Goal: Task Accomplishment & Management: Use online tool/utility

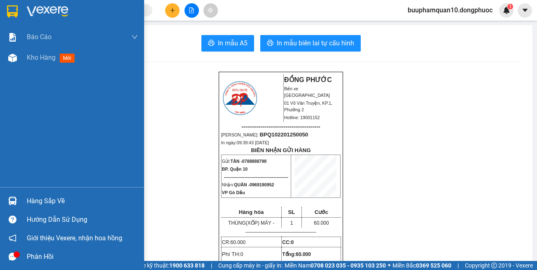
click at [89, 208] on div "Hàng sắp về" at bounding box center [72, 201] width 144 height 19
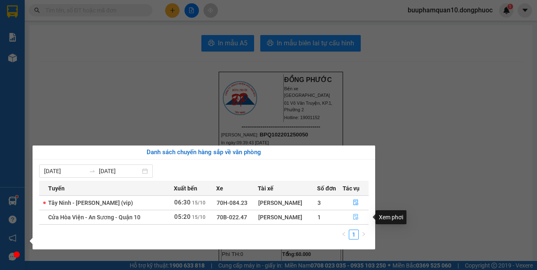
click at [360, 216] on button "button" at bounding box center [355, 216] width 25 height 13
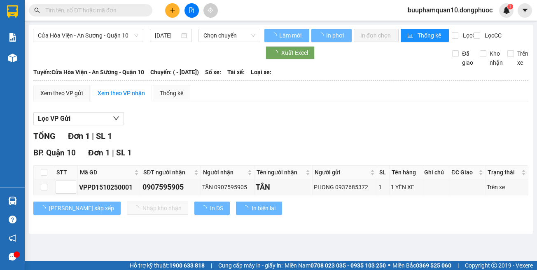
type input "15/10/2025"
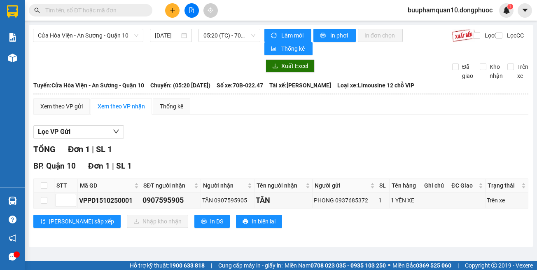
click at [176, 11] on button at bounding box center [172, 10] width 14 height 14
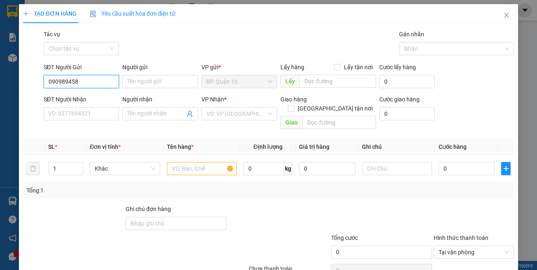
type input "0909894580"
click at [94, 101] on div "0909894580 - NHUNG" at bounding box center [80, 98] width 65 height 9
type input "NHUNG"
type input "0934082727"
type input "THẢO"
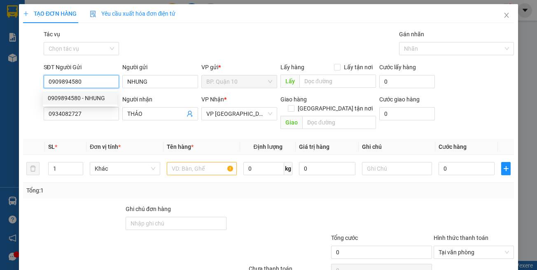
type input "0909894580"
type input "30.000"
drag, startPoint x: 104, startPoint y: 130, endPoint x: 103, endPoint y: 114, distance: 15.7
click at [104, 129] on div "Transit Pickup Surcharge Ids Transit Deliver Surcharge Ids Transit Deliver Surc…" at bounding box center [268, 164] width 491 height 268
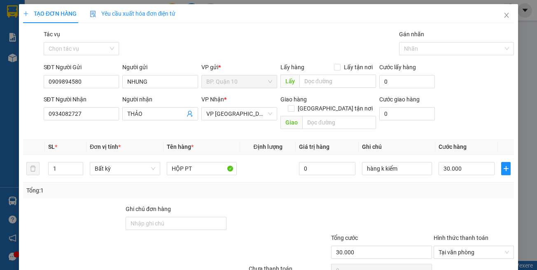
click at [346, 217] on div at bounding box center [381, 218] width 103 height 29
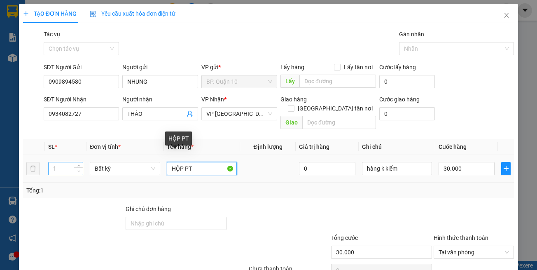
drag, startPoint x: 154, startPoint y: 162, endPoint x: 73, endPoint y: 162, distance: 81.1
click at [82, 162] on tr "1 Bất kỳ HỘP PT 0 hàng k kiểm 30.000" at bounding box center [268, 169] width 491 height 28
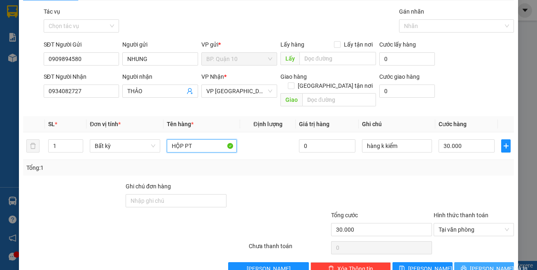
scroll to position [35, 0]
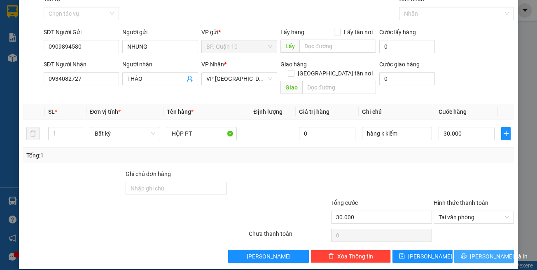
drag, startPoint x: 491, startPoint y: 252, endPoint x: 487, endPoint y: 250, distance: 5.0
click at [488, 245] on button "Lưu và In" at bounding box center [484, 256] width 60 height 13
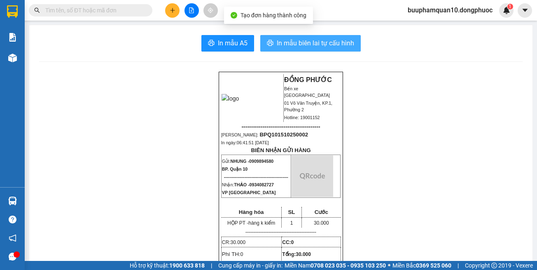
click at [316, 47] on span "In mẫu biên lai tự cấu hình" at bounding box center [315, 43] width 77 height 10
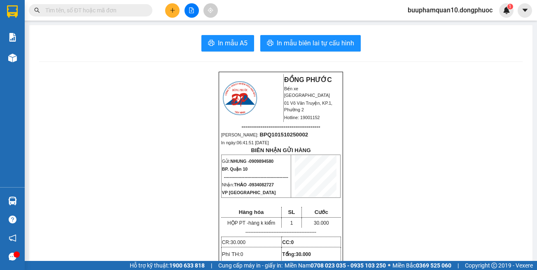
click at [118, 5] on span at bounding box center [91, 10] width 124 height 12
click at [110, 9] on input "text" at bounding box center [93, 10] width 97 height 9
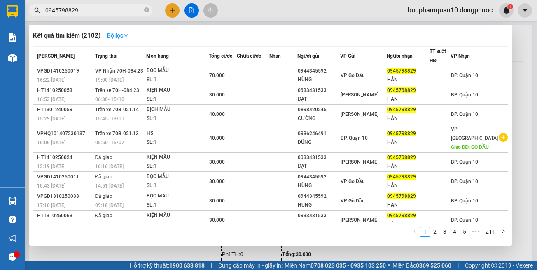
type input "0945798829"
click at [172, 245] on div at bounding box center [268, 135] width 537 height 270
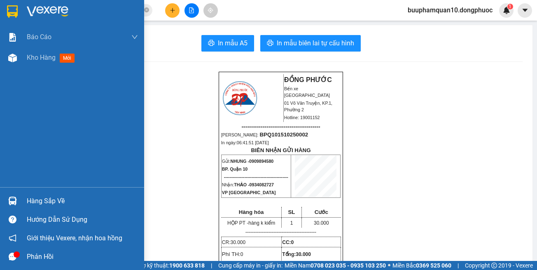
click at [18, 203] on div at bounding box center [12, 201] width 14 height 14
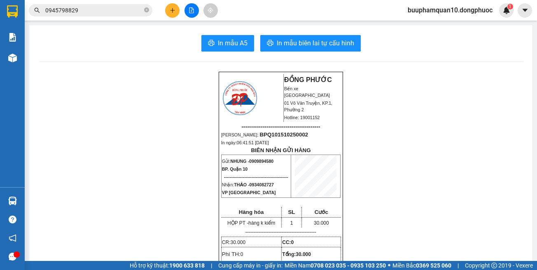
drag, startPoint x: 391, startPoint y: 121, endPoint x: 386, endPoint y: 119, distance: 4.7
click at [390, 121] on section "Kết quả tìm kiếm ( 2102 ) Bộ lọc Mã ĐH Trạng thái Món hàng Tổng cước Chưa cước …" at bounding box center [268, 135] width 537 height 270
click at [191, 10] on icon "file-add" at bounding box center [192, 10] width 6 height 6
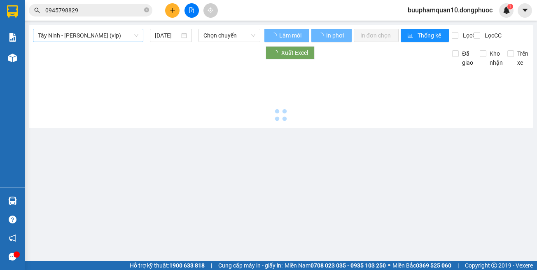
click at [76, 36] on span "Tây Ninh - [PERSON_NAME] (vip)" at bounding box center [88, 35] width 101 height 12
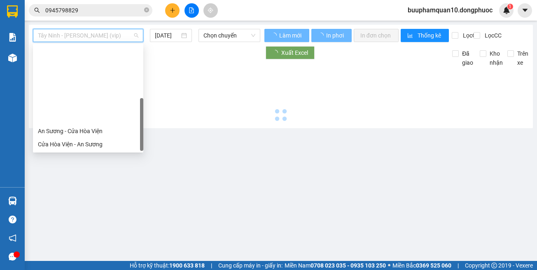
scroll to position [92, 0]
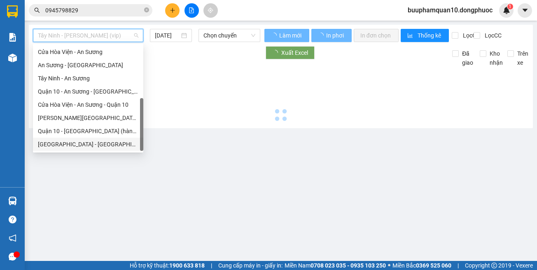
click at [115, 146] on div "[GEOGRAPHIC_DATA] - [GEOGRAPHIC_DATA] (vip)" at bounding box center [88, 144] width 101 height 9
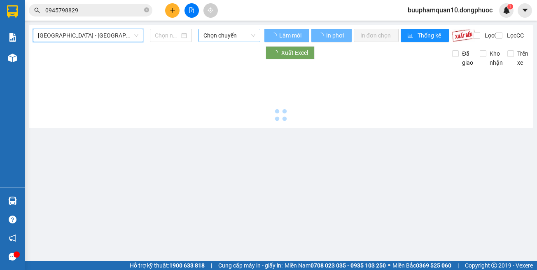
click at [231, 39] on span "Chọn chuyến" at bounding box center [229, 35] width 52 height 12
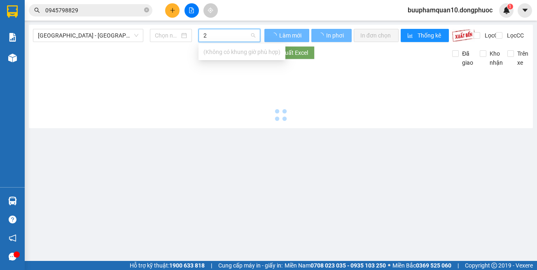
type input "23"
type input "[DATE]"
type input "2325"
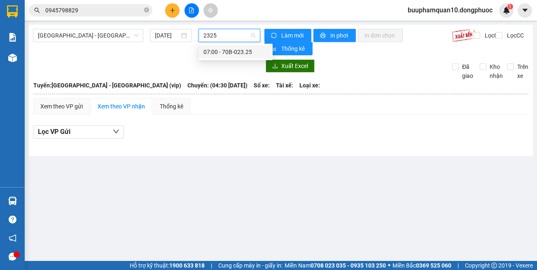
click at [239, 51] on div "07:00 - 70B-023.25" at bounding box center [235, 51] width 64 height 9
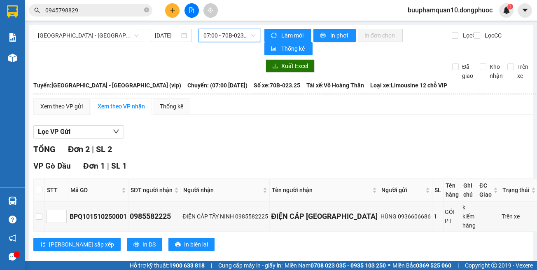
scroll to position [82, 0]
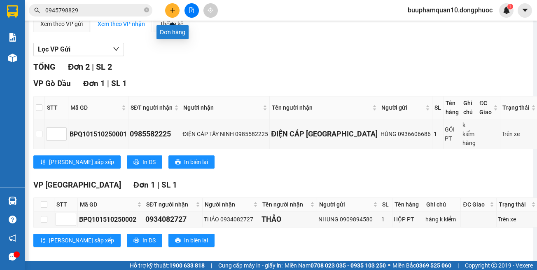
click at [168, 13] on button at bounding box center [172, 10] width 14 height 14
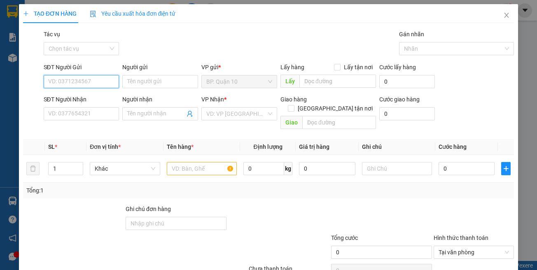
click at [101, 79] on input "SĐT Người Gửi" at bounding box center [82, 81] width 76 height 13
type input "0912061395"
click at [114, 100] on div "0912061395 - OANH" at bounding box center [80, 97] width 75 height 13
type input "OANH"
type input "0932744805"
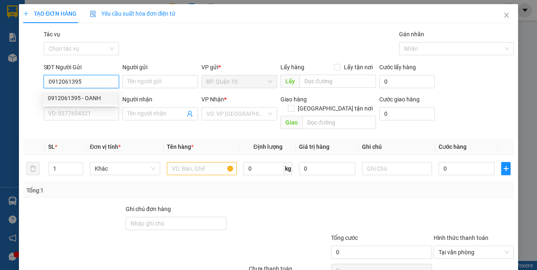
type input "LỘC"
type input "30.000"
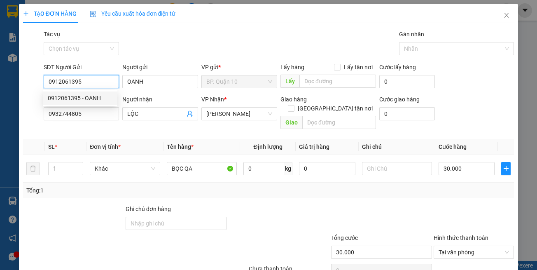
type input "0912061395"
click at [153, 128] on div "Transit Pickup Surcharge Ids Transit Deliver Surcharge Ids Transit Deliver Surc…" at bounding box center [268, 164] width 491 height 268
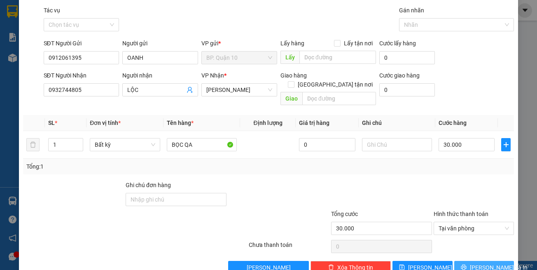
scroll to position [35, 0]
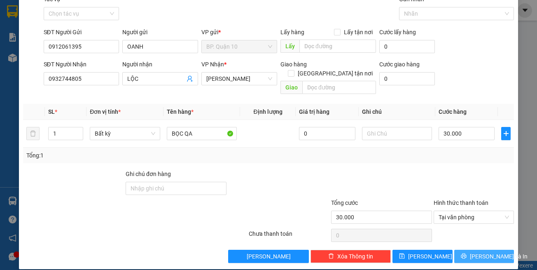
click at [478, 245] on span "Lưu và In" at bounding box center [499, 256] width 58 height 9
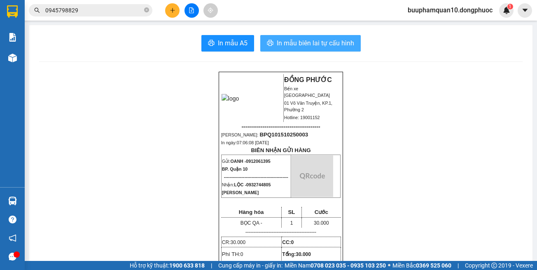
click at [319, 40] on span "In mẫu biên lai tự cấu hình" at bounding box center [315, 43] width 77 height 10
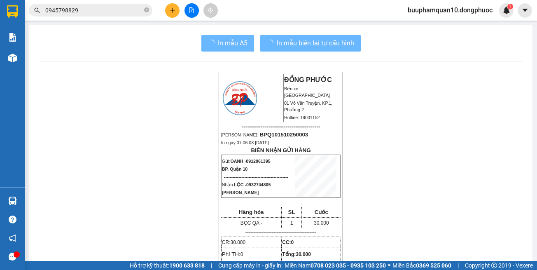
drag, startPoint x: 320, startPoint y: 46, endPoint x: 415, endPoint y: 234, distance: 210.0
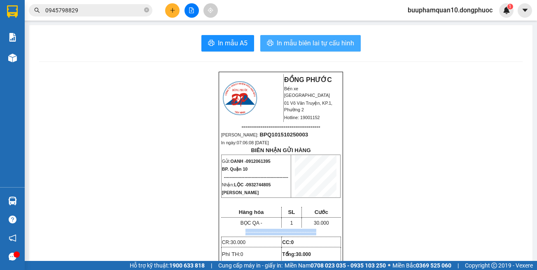
click at [295, 45] on span "In mẫu biên lai tự cấu hình" at bounding box center [315, 43] width 77 height 10
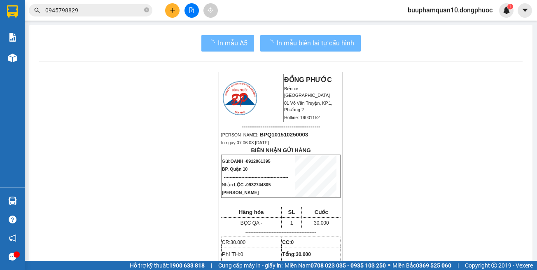
drag, startPoint x: 423, startPoint y: 211, endPoint x: 422, endPoint y: 206, distance: 5.0
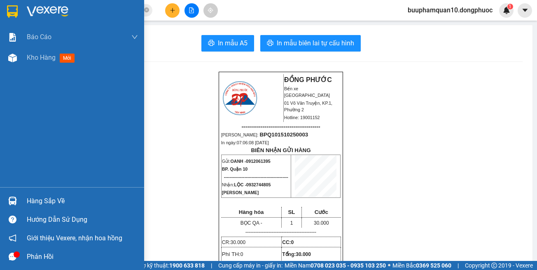
click at [79, 111] on div "Báo cáo Mẫu 1: Báo cáo dòng tiền theo nhân viên Mẫu 1: Báo cáo dòng tiền theo n…" at bounding box center [72, 107] width 144 height 160
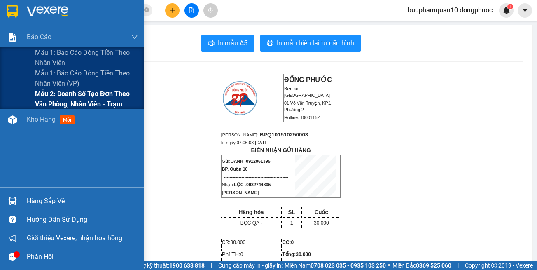
click at [94, 102] on span "Mẫu 2: Doanh số tạo đơn theo Văn phòng, nhân viên - Trạm" at bounding box center [86, 99] width 103 height 21
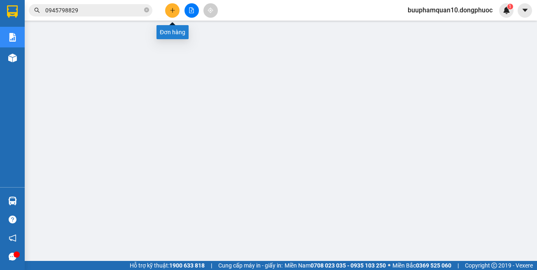
click at [170, 7] on button at bounding box center [172, 10] width 14 height 14
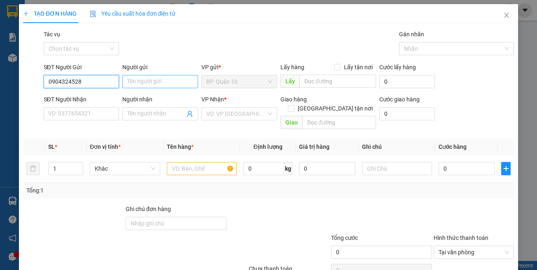
type input "0904324528"
click at [137, 81] on input "Người gửi" at bounding box center [160, 81] width 76 height 13
type input "h"
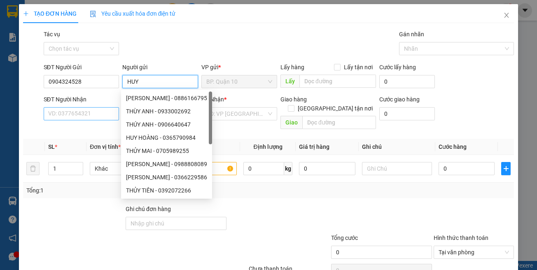
type input "HUY"
click at [96, 112] on input "SĐT Người Nhận" at bounding box center [82, 113] width 76 height 13
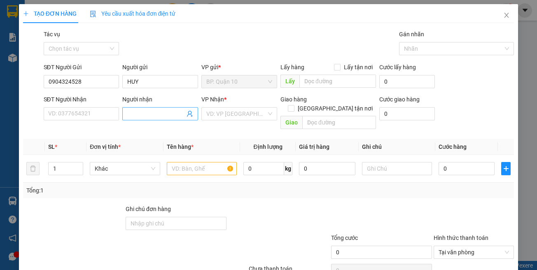
click at [143, 112] on input "Người nhận" at bounding box center [156, 113] width 58 height 9
drag, startPoint x: 165, startPoint y: 114, endPoint x: 59, endPoint y: 107, distance: 106.1
click at [59, 107] on div "SĐT Người Nhận VD: 0377654321 Người nhận 0913179213 0913179213 VP Nhận * VD: VP…" at bounding box center [279, 114] width 474 height 38
type input "0913179213"
click at [79, 117] on input "SĐT Người Nhận" at bounding box center [82, 113] width 76 height 13
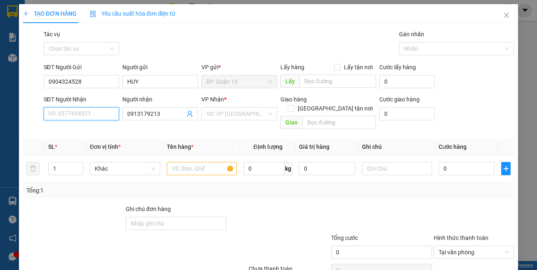
paste input "0913179213"
type input "0913179213"
click at [84, 131] on div "0913179213 - HẬU" at bounding box center [80, 130] width 65 height 9
type input "HẬU"
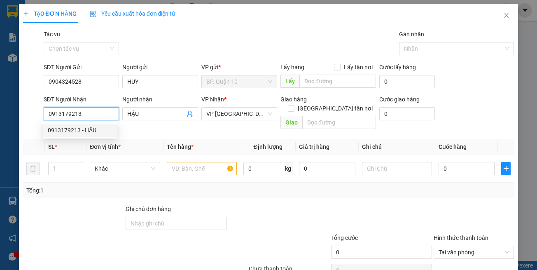
type input "40.000"
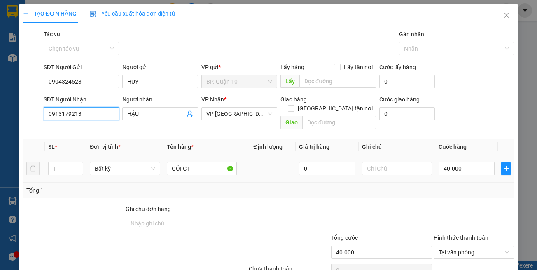
type input "0913179213"
drag, startPoint x: 197, startPoint y: 175, endPoint x: 196, endPoint y: 168, distance: 7.1
click at [197, 182] on div "Tổng: 1" at bounding box center [268, 190] width 491 height 16
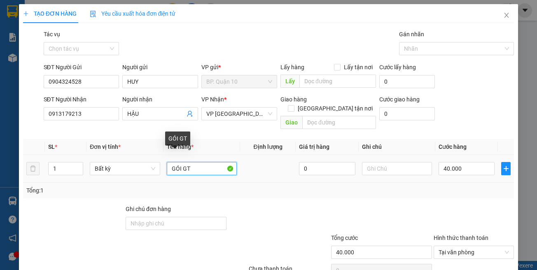
drag, startPoint x: 196, startPoint y: 161, endPoint x: 0, endPoint y: 159, distance: 196.5
click at [19, 161] on div "TẠO ĐƠN HÀNG Yêu cầu xuất hóa đơn điện tử Transit Pickup Surcharge Ids Transit …" at bounding box center [269, 154] width 500 height 300
type input "HỘP LK"
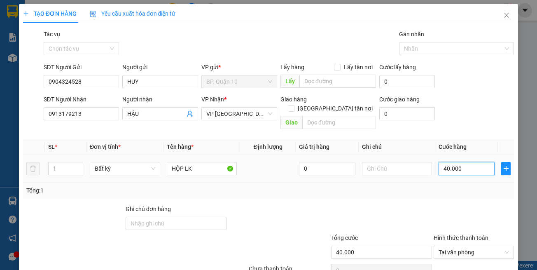
click at [470, 162] on input "40.000" at bounding box center [467, 168] width 56 height 13
type input "3"
type input "30"
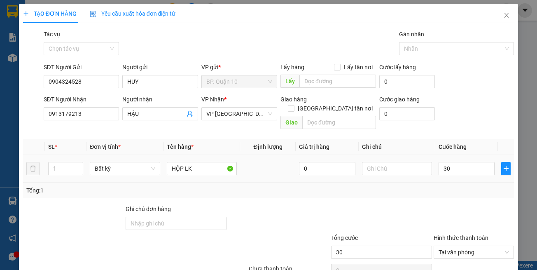
type input "30.000"
drag, startPoint x: 478, startPoint y: 196, endPoint x: 482, endPoint y: 227, distance: 31.1
click at [479, 204] on div at bounding box center [474, 218] width 82 height 29
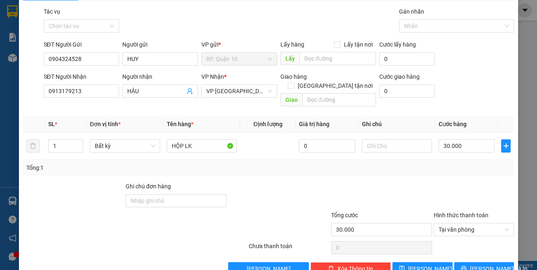
scroll to position [35, 0]
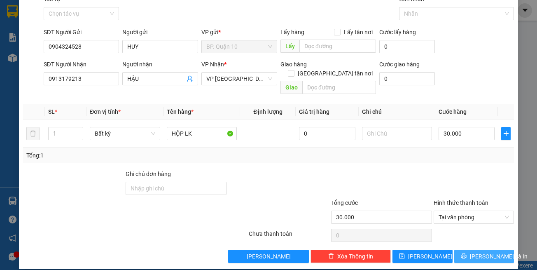
click at [479, 245] on span "Lưu và In" at bounding box center [499, 256] width 58 height 9
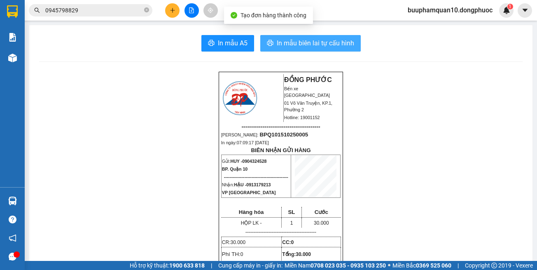
click at [309, 49] on button "In mẫu biên lai tự cấu hình" at bounding box center [310, 43] width 101 height 16
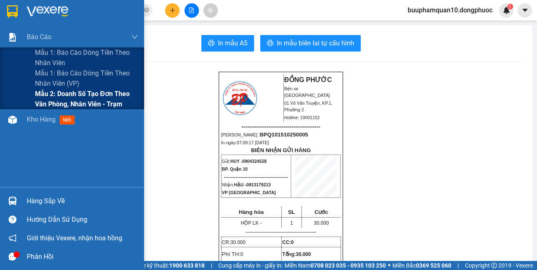
click at [68, 97] on span "Mẫu 2: Doanh số tạo đơn theo Văn phòng, nhân viên - Trạm" at bounding box center [86, 99] width 103 height 21
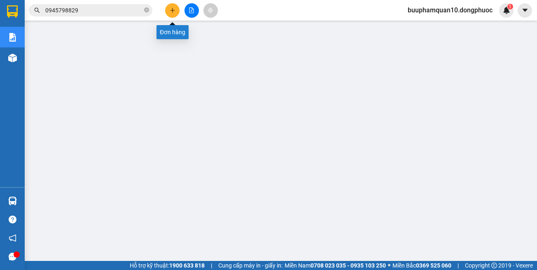
click at [171, 10] on icon "plus" at bounding box center [173, 10] width 6 height 6
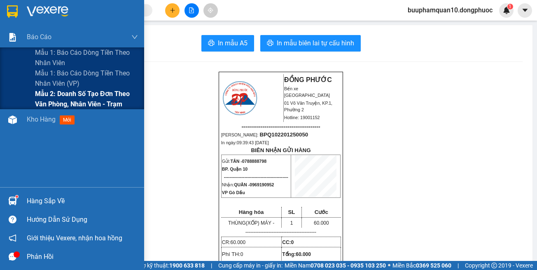
click at [92, 97] on span "Mẫu 2: Doanh số tạo đơn theo Văn phòng, nhân viên - Trạm" at bounding box center [86, 99] width 103 height 21
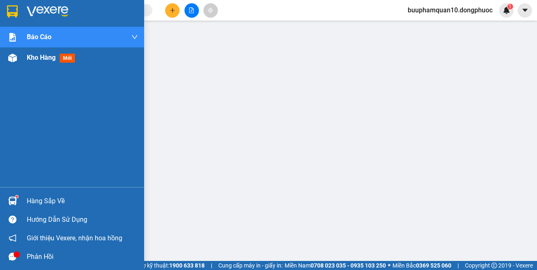
click at [19, 59] on div at bounding box center [12, 58] width 14 height 14
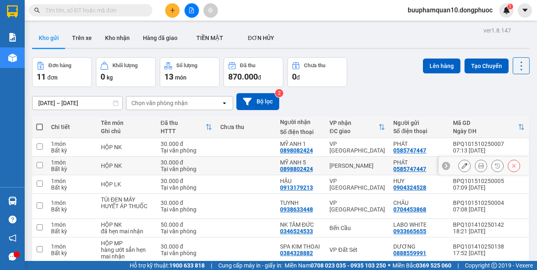
click at [368, 173] on td "[PERSON_NAME]" at bounding box center [357, 166] width 64 height 19
checkbox input "true"
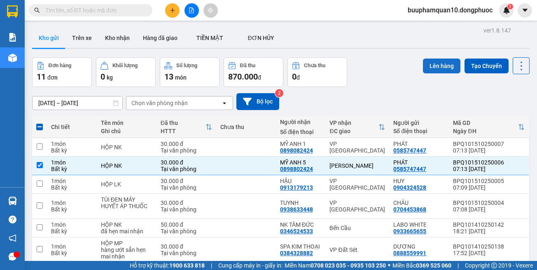
click at [433, 64] on button "Lên hàng" at bounding box center [441, 65] width 37 height 15
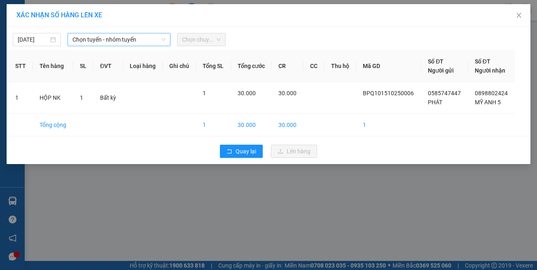
click at [129, 35] on span "Chọn tuyến - nhóm tuyến" at bounding box center [118, 39] width 93 height 12
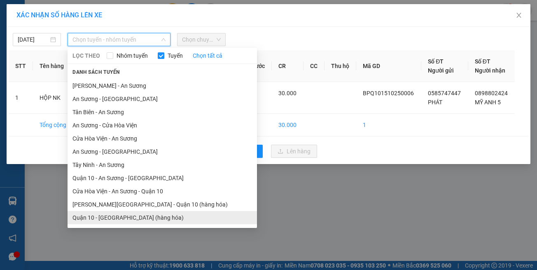
scroll to position [36, 0]
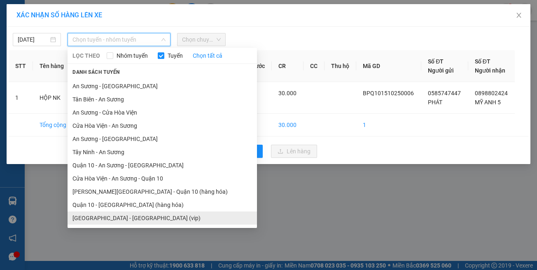
drag, startPoint x: 161, startPoint y: 217, endPoint x: 172, endPoint y: 144, distance: 74.2
click at [161, 216] on li "[GEOGRAPHIC_DATA] - [GEOGRAPHIC_DATA] (vip)" at bounding box center [162, 217] width 189 height 13
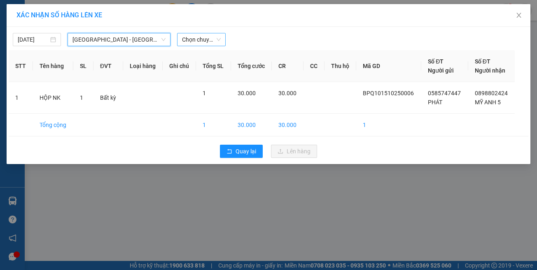
click at [187, 45] on span "Chọn chuyến" at bounding box center [201, 39] width 38 height 12
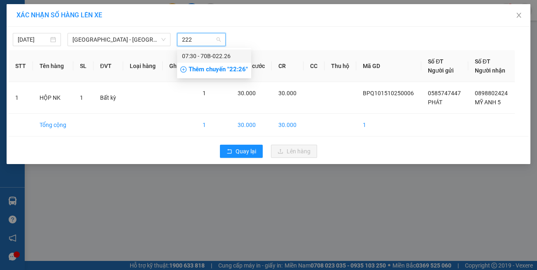
type input "2226"
click at [178, 53] on div "07:30 - 70B-022.26" at bounding box center [214, 55] width 74 height 13
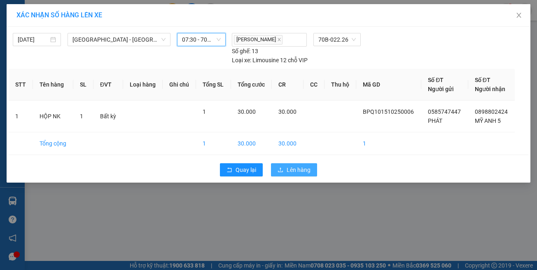
click at [284, 163] on button "Lên hàng" at bounding box center [294, 169] width 46 height 13
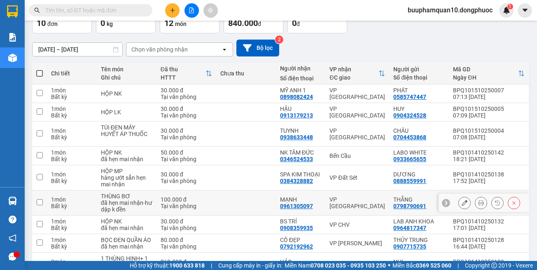
scroll to position [47, 0]
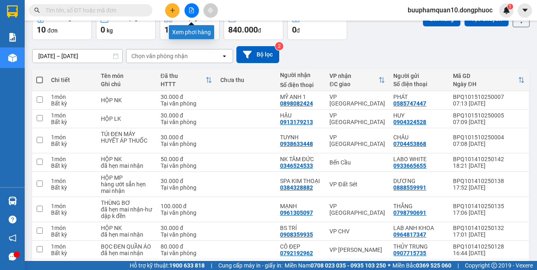
click at [188, 14] on button at bounding box center [192, 10] width 14 height 14
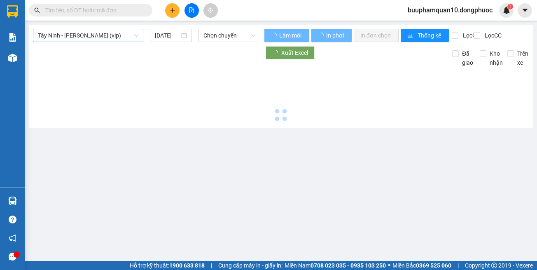
click at [126, 41] on span "Tây Ninh - [PERSON_NAME] (vip)" at bounding box center [88, 35] width 101 height 12
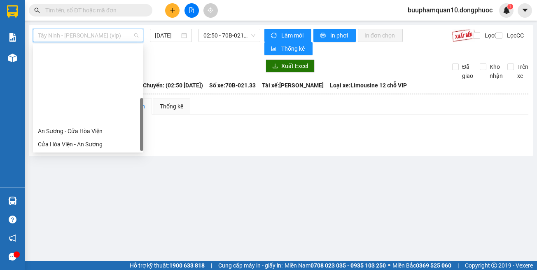
scroll to position [92, 0]
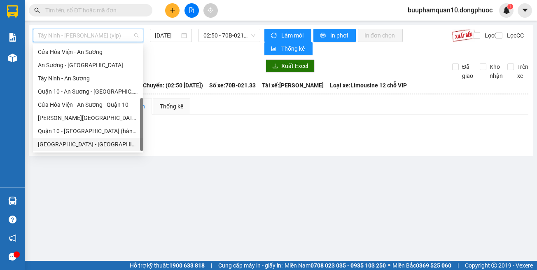
drag, startPoint x: 124, startPoint y: 148, endPoint x: 129, endPoint y: 137, distance: 12.2
click at [124, 148] on div "[GEOGRAPHIC_DATA] - [GEOGRAPHIC_DATA] (vip)" at bounding box center [88, 144] width 101 height 9
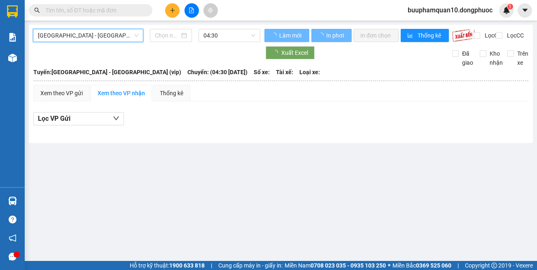
type input "[DATE]"
click at [222, 39] on span "04:30" at bounding box center [229, 35] width 52 height 12
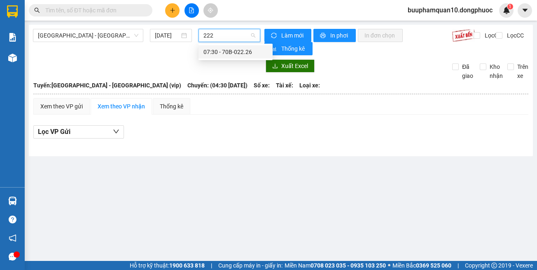
type input "2226"
click at [224, 54] on div "07:30 - 70B-022.26" at bounding box center [235, 51] width 64 height 9
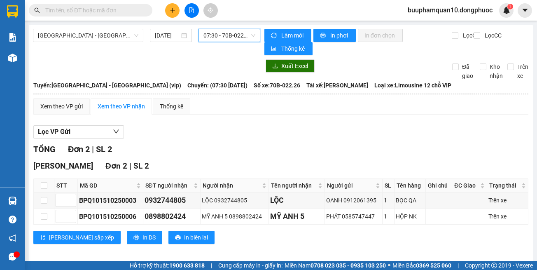
click at [219, 37] on span "07:30 - 70B-022.26" at bounding box center [229, 35] width 52 height 12
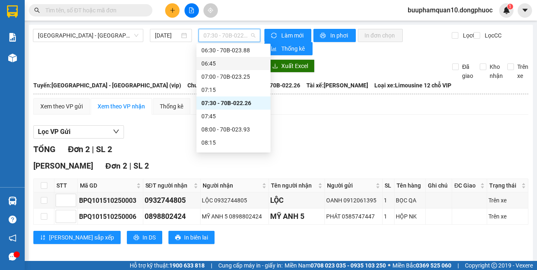
scroll to position [161, 0]
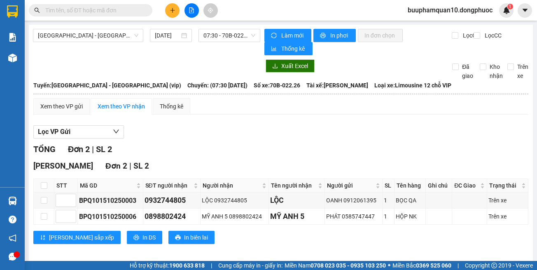
drag, startPoint x: 348, startPoint y: 120, endPoint x: 343, endPoint y: 76, distance: 43.9
click at [350, 112] on div "Xem theo VP gửi Xem theo VP nhận Thống kê Lọc VP Gửi TỔNG Đơn 2 | SL 2 [GEOGRA…" at bounding box center [280, 176] width 495 height 156
